Goal: Obtain resource: Download file/media

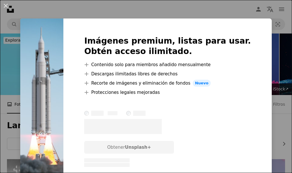
scroll to position [433, 0]
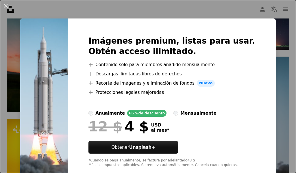
click at [281, 122] on div "An X shape Imágenes premium, listas para usar. Obtén acceso ilimitado. A plus s…" at bounding box center [148, 86] width 296 height 173
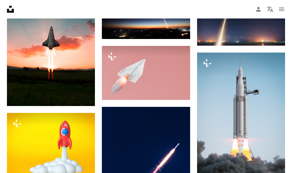
click at [193, 75] on div "Plus sign for Unsplash+ A heart A plus sign Resource Database Para Unsplash+ A …" at bounding box center [146, 57] width 278 height 662
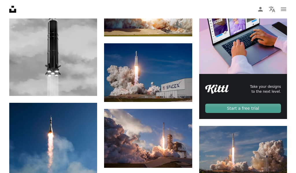
scroll to position [144, 0]
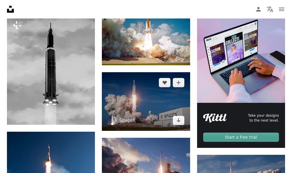
click at [168, 116] on img at bounding box center [146, 101] width 88 height 59
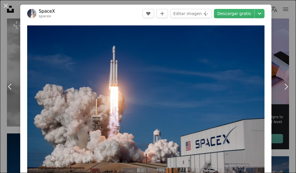
click at [6, 6] on button "An X shape" at bounding box center [5, 5] width 7 height 7
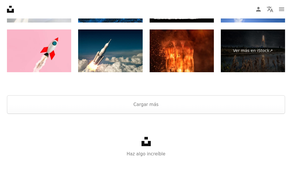
scroll to position [890, 0]
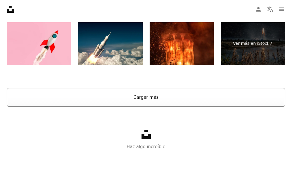
click at [154, 99] on button "Cargar más" at bounding box center [146, 97] width 278 height 18
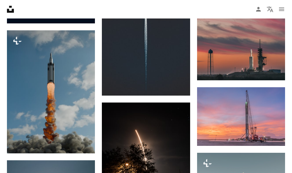
scroll to position [1410, 0]
